Goal: Task Accomplishment & Management: Use online tool/utility

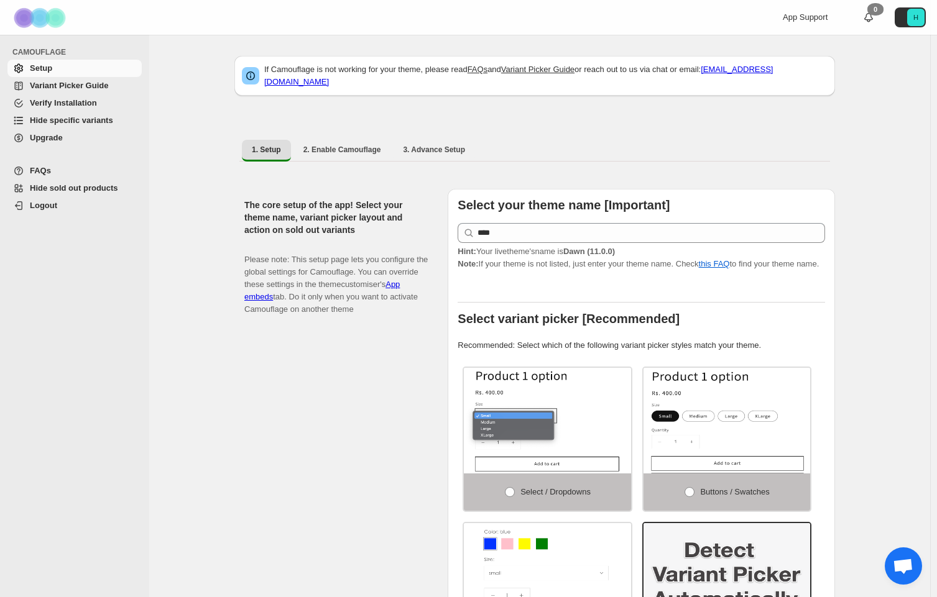
click at [101, 120] on span "Hide specific variants" at bounding box center [71, 120] width 83 height 9
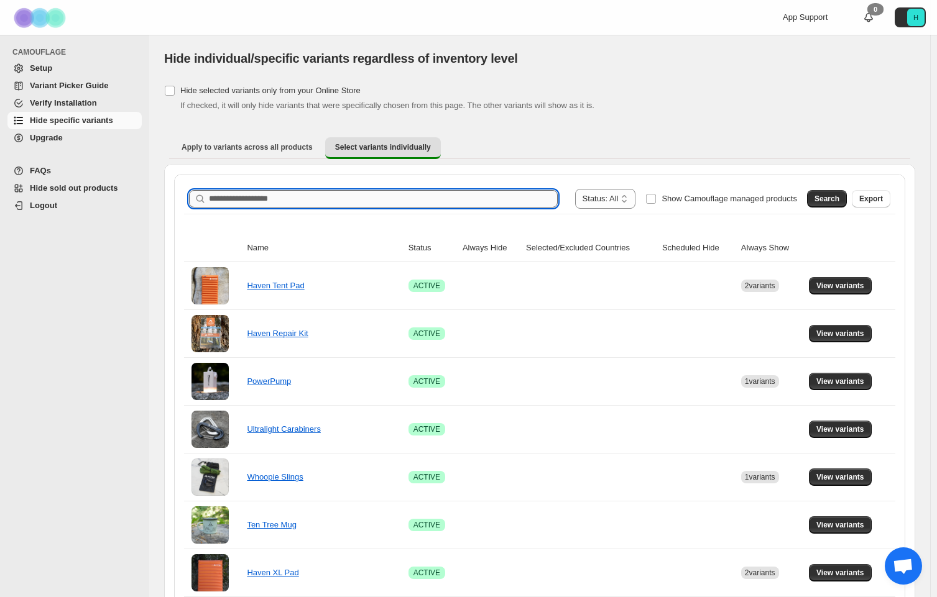
click at [405, 200] on input "Search product name" at bounding box center [383, 198] width 349 height 17
type input "**********"
click at [835, 195] on span "Search" at bounding box center [826, 199] width 25 height 10
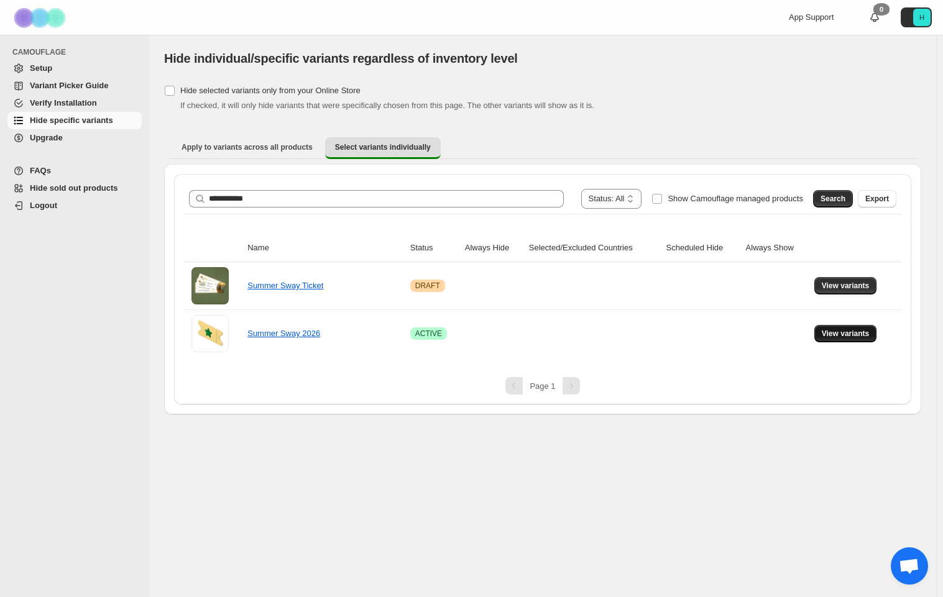
click at [832, 336] on span "View variants" at bounding box center [846, 334] width 48 height 10
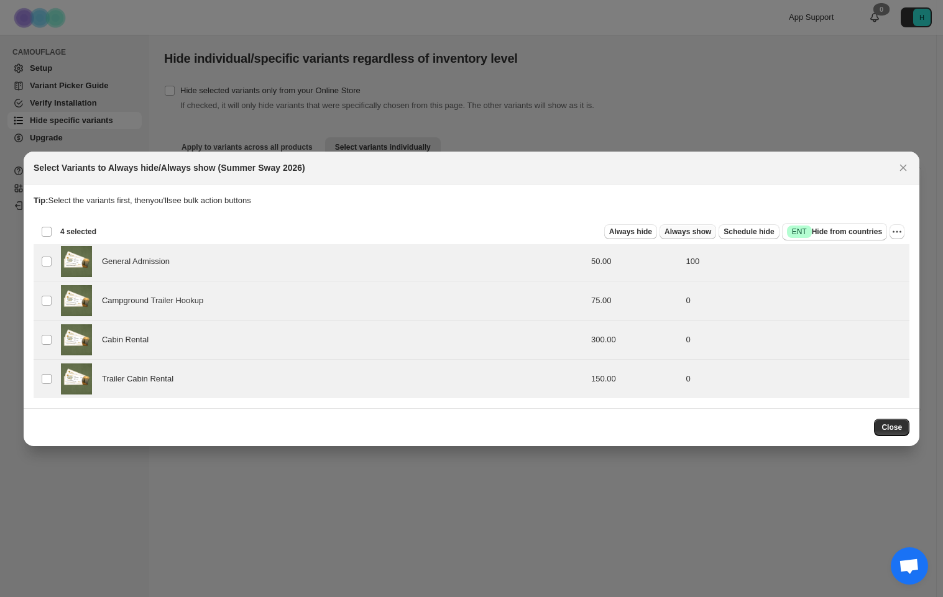
click at [708, 232] on span "Always show" at bounding box center [688, 232] width 47 height 10
